Goal: Information Seeking & Learning: Find specific fact

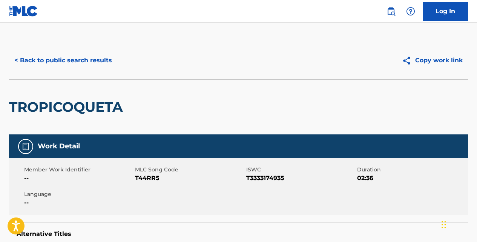
click at [106, 60] on button "< Back to public search results" at bounding box center [63, 60] width 108 height 19
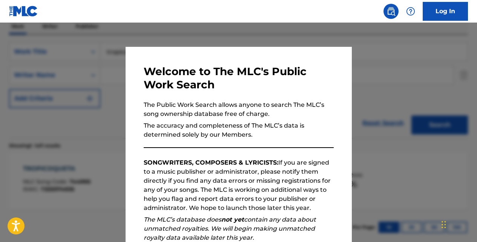
scroll to position [103, 0]
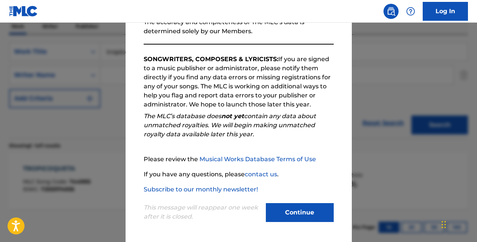
click at [279, 210] on button "Continue" at bounding box center [300, 212] width 68 height 19
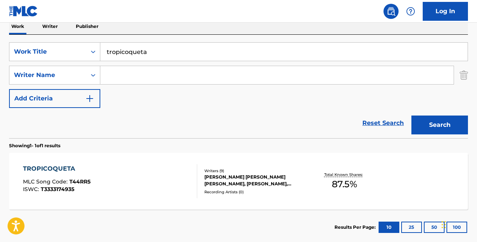
click at [201, 49] on input "tropicoqueta" at bounding box center [283, 52] width 367 height 18
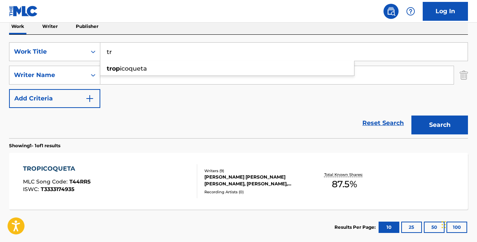
type input "t"
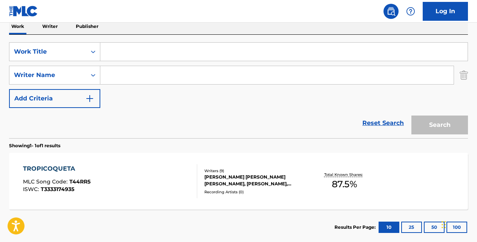
type input "m"
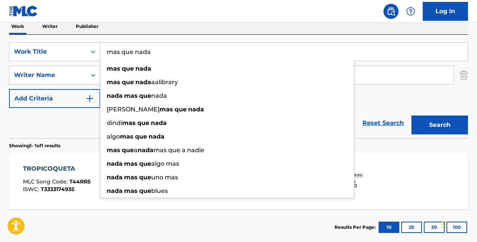
type input "mas que nada"
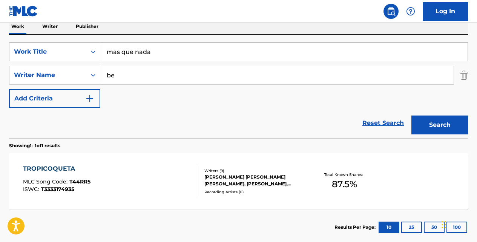
type input "b"
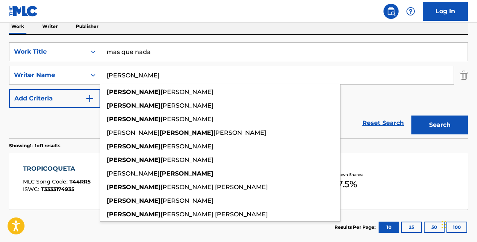
type input "[PERSON_NAME]"
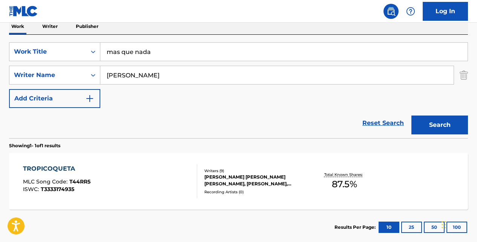
click at [9, 89] on button "Add Criteria" at bounding box center [54, 98] width 91 height 19
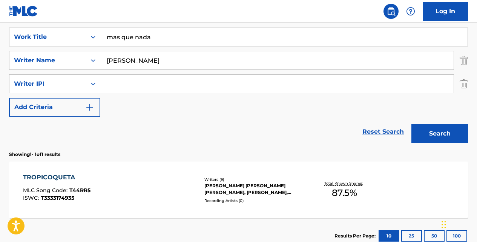
scroll to position [141, 0]
click at [442, 129] on button "Search" at bounding box center [439, 133] width 57 height 19
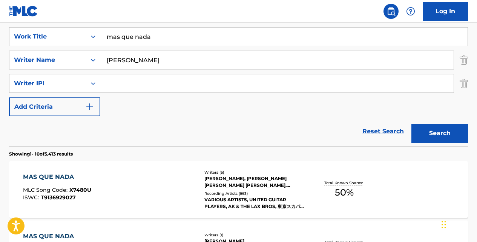
click at [71, 174] on div "MAS QUE NADA" at bounding box center [57, 176] width 68 height 9
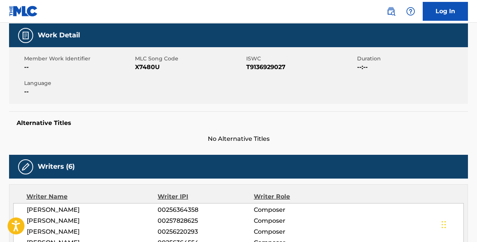
scroll to position [108, 0]
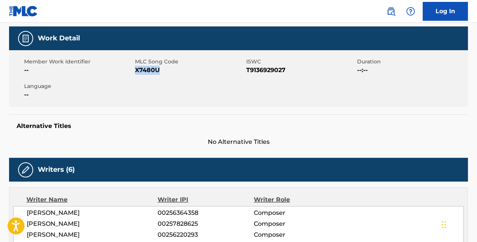
drag, startPoint x: 160, startPoint y: 69, endPoint x: 137, endPoint y: 68, distance: 22.6
click at [137, 68] on span "X7480U" at bounding box center [189, 70] width 109 height 9
copy span "X7480U"
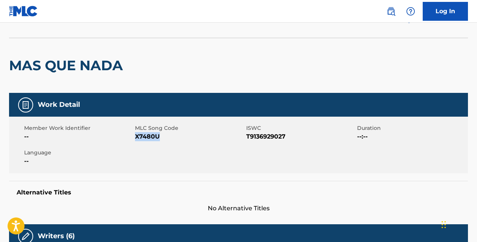
scroll to position [32, 0]
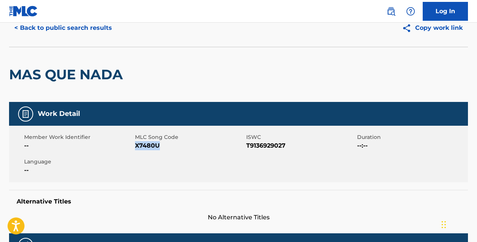
click at [109, 32] on button "< Back to public search results" at bounding box center [63, 27] width 108 height 19
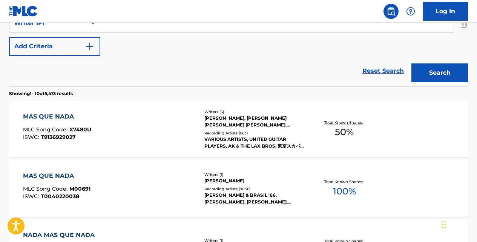
scroll to position [204, 0]
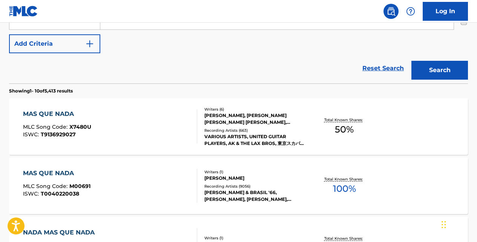
click at [64, 172] on div "MAS QUE NADA" at bounding box center [57, 173] width 68 height 9
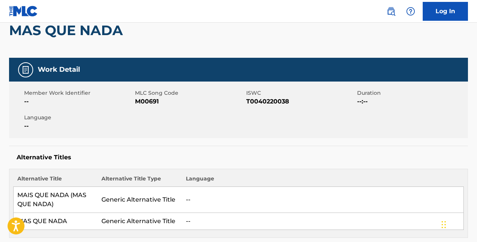
scroll to position [75, 0]
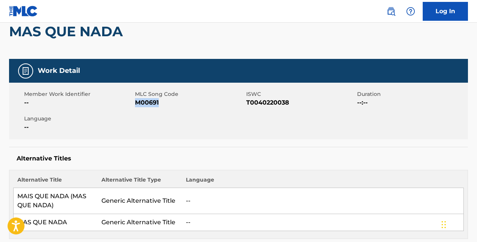
drag, startPoint x: 159, startPoint y: 102, endPoint x: 137, endPoint y: 102, distance: 22.3
click at [137, 102] on span "M00691" at bounding box center [189, 102] width 109 height 9
copy span "M00691"
